Goal: Task Accomplishment & Management: Use online tool/utility

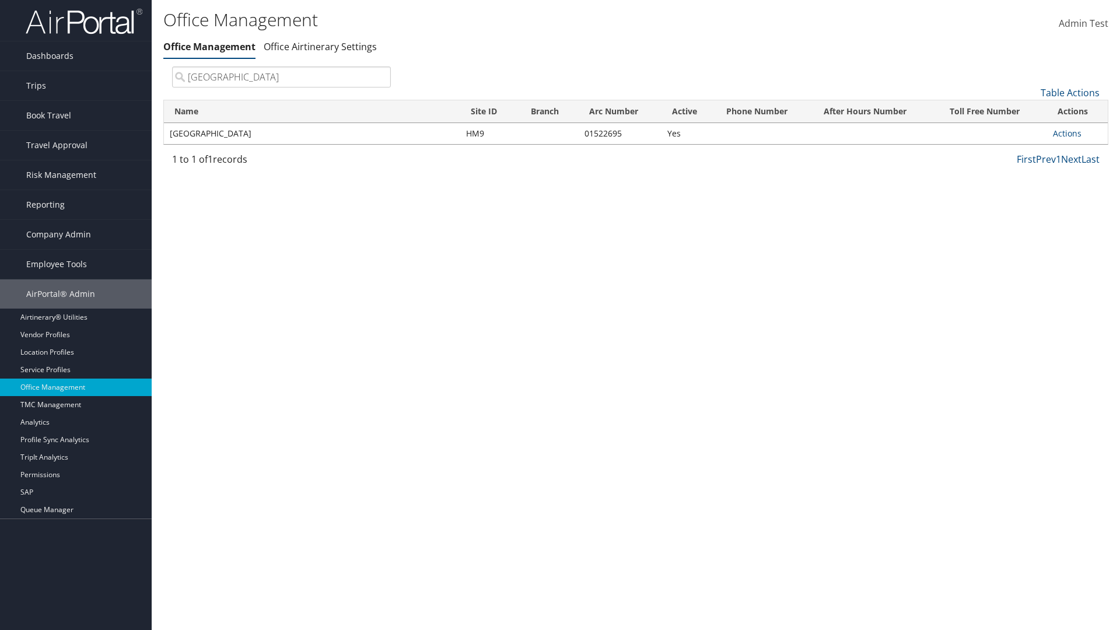
type input "Youngstown State University"
click at [1067, 133] on link "Actions" at bounding box center [1067, 133] width 29 height 11
click at [0, 0] on link "Manage Office Queues" at bounding box center [0, 0] width 0 height 0
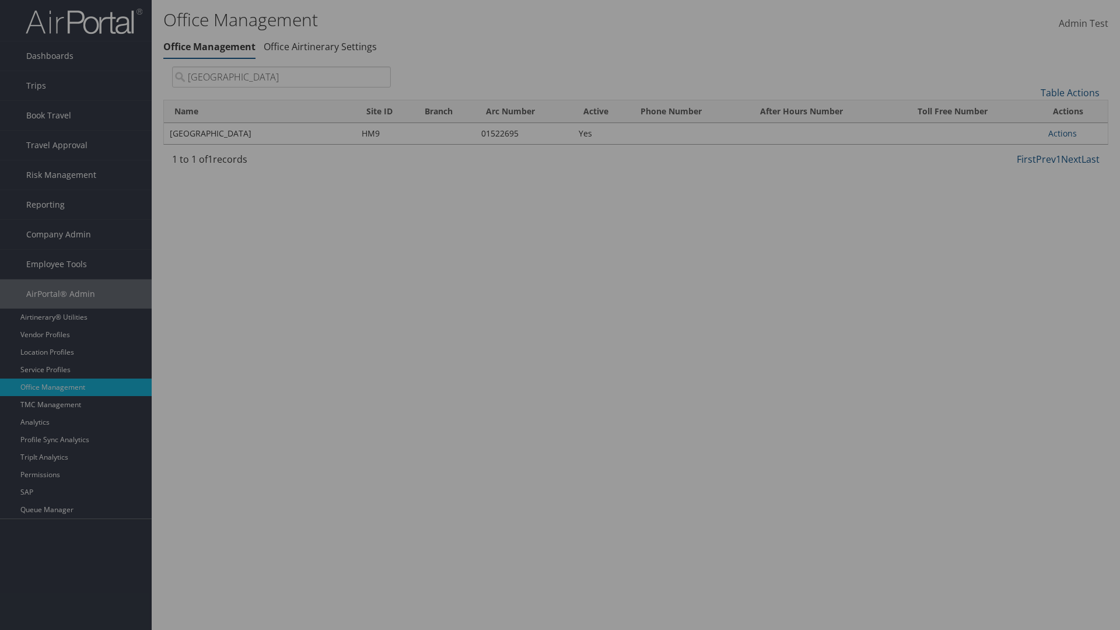
click at [0, 0] on link "Table Actions" at bounding box center [0, 0] width 0 height 0
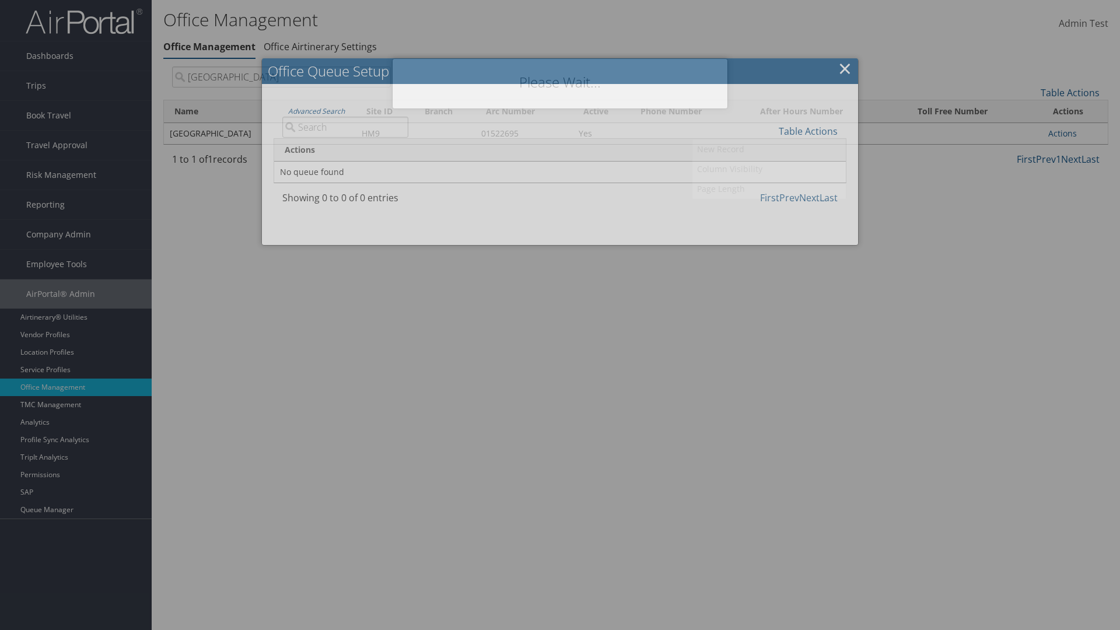
click at [769, 149] on link "New Record" at bounding box center [769, 149] width 153 height 20
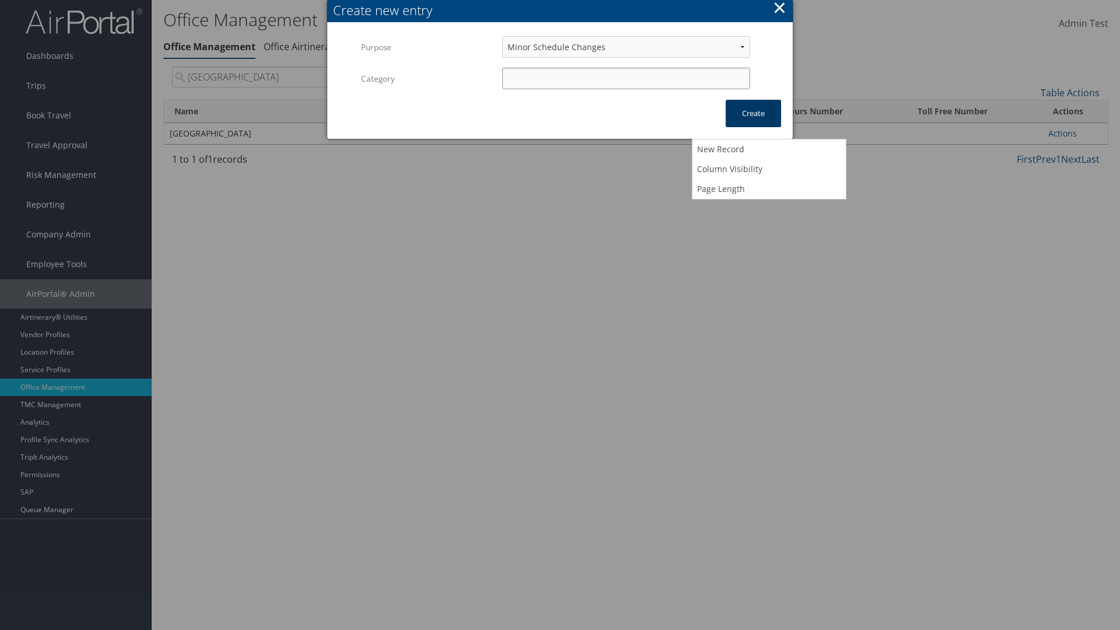
click at [626, 78] on input "Category" at bounding box center [626, 79] width 248 height 22
type input "test"
click at [753, 113] on button "Create" at bounding box center [753, 113] width 55 height 27
